Goal: Find specific page/section: Find specific page/section

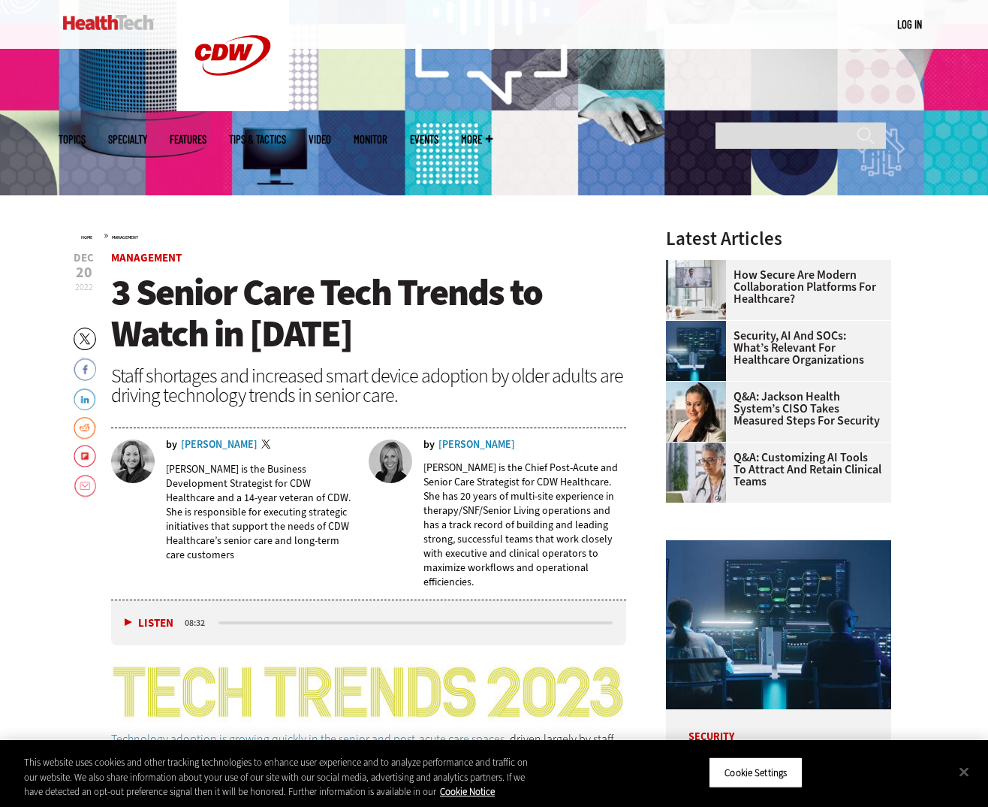
scroll to position [284, 0]
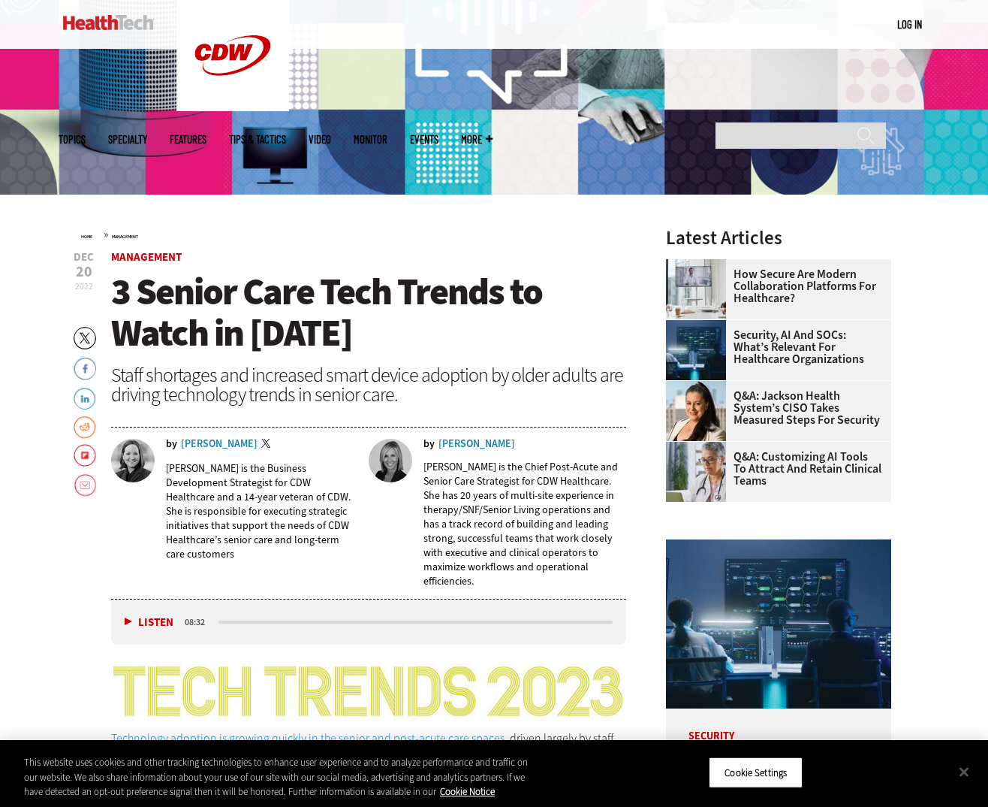
click at [475, 442] on div "[PERSON_NAME]" at bounding box center [477, 444] width 77 height 11
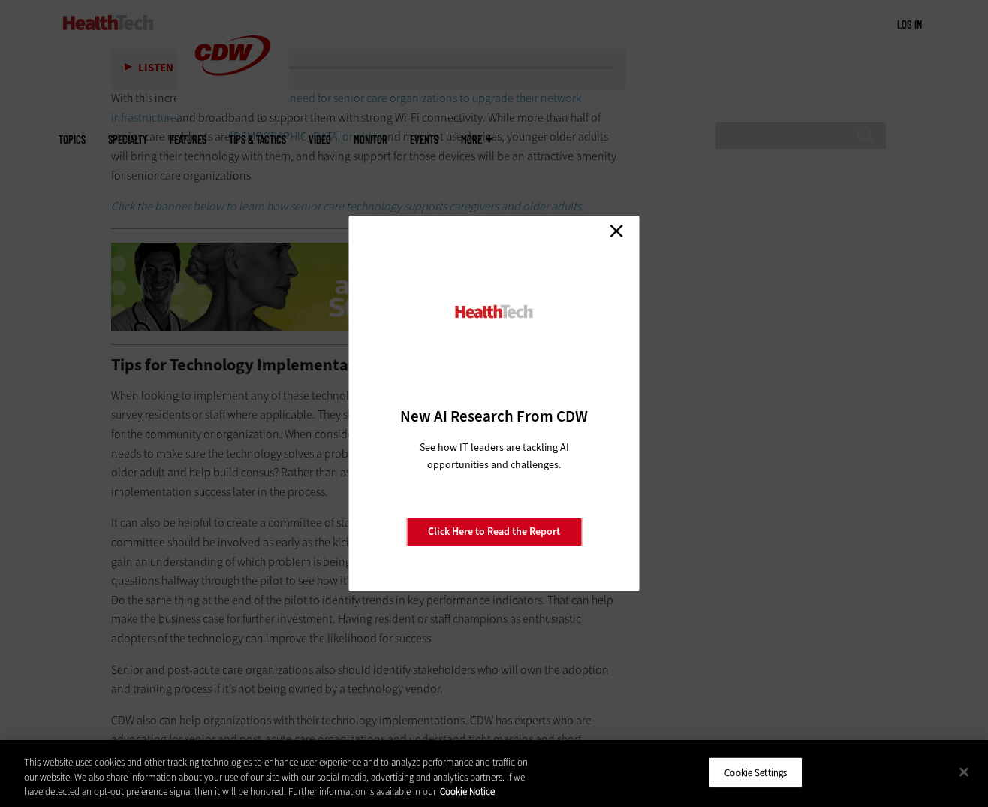
scroll to position [2849, 0]
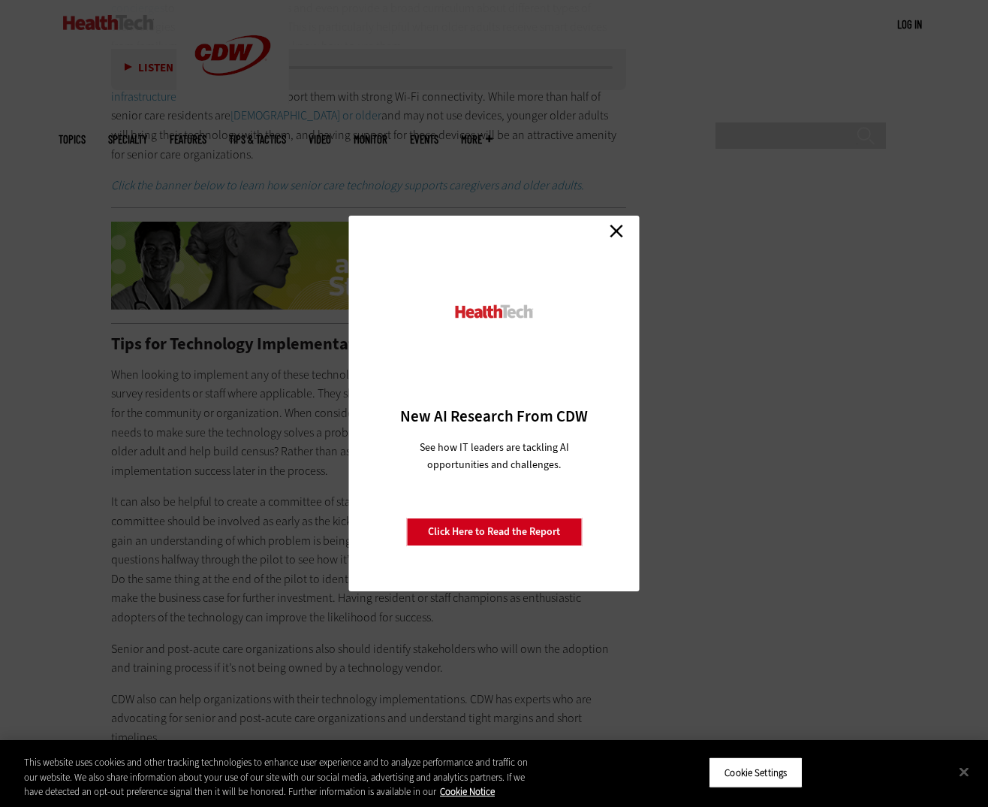
click at [614, 229] on link "Close" at bounding box center [616, 230] width 23 height 23
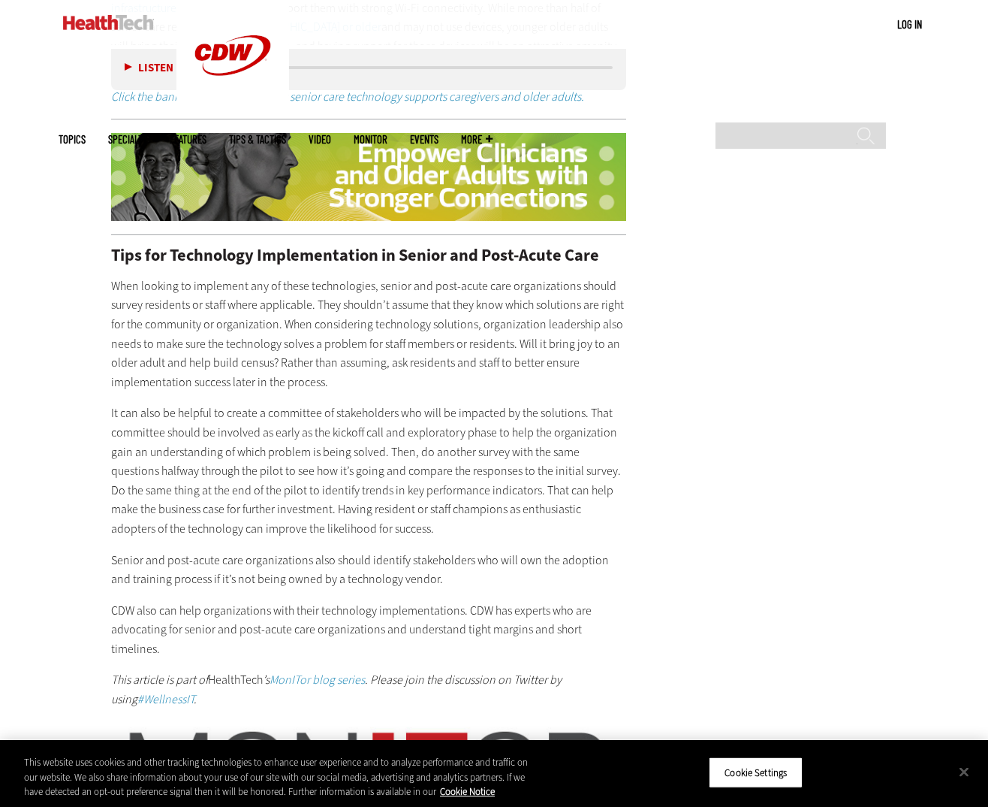
scroll to position [2943, 0]
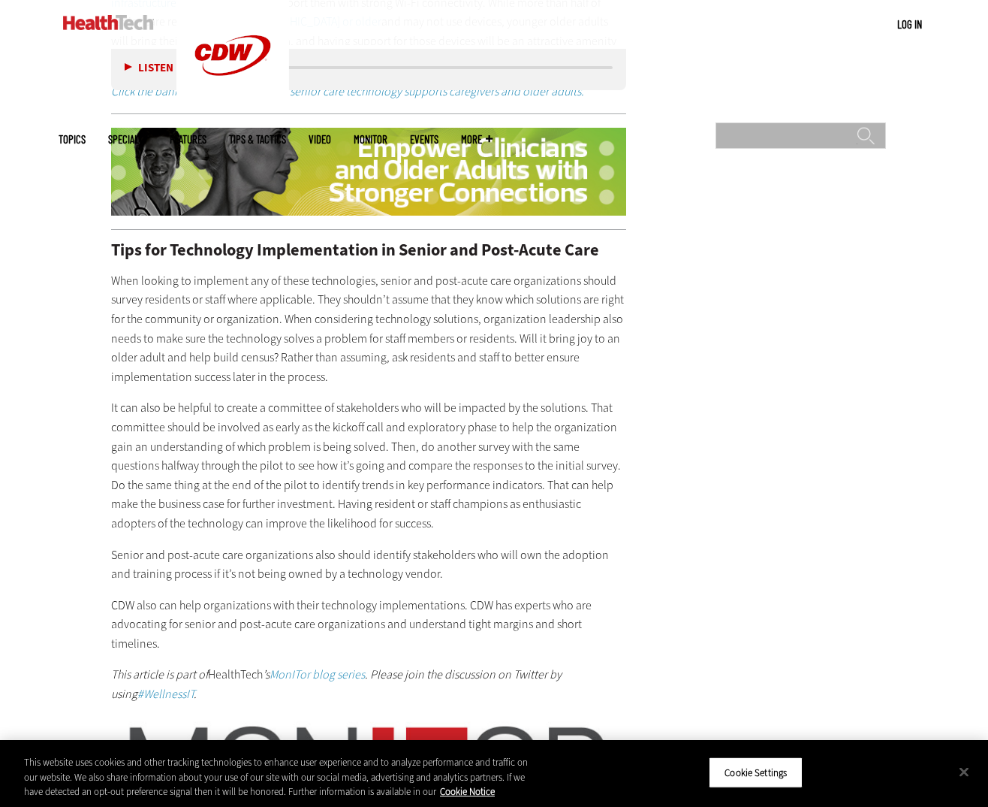
click at [740, 122] on input "Search" at bounding box center [801, 135] width 170 height 26
